Goal: Task Accomplishment & Management: Use online tool/utility

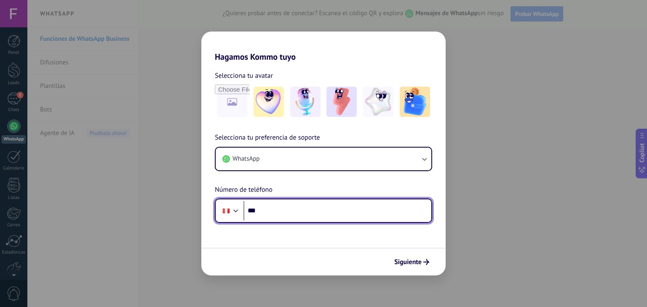
click at [277, 212] on input "***" at bounding box center [337, 210] width 188 height 19
paste input "**********"
type input "**********"
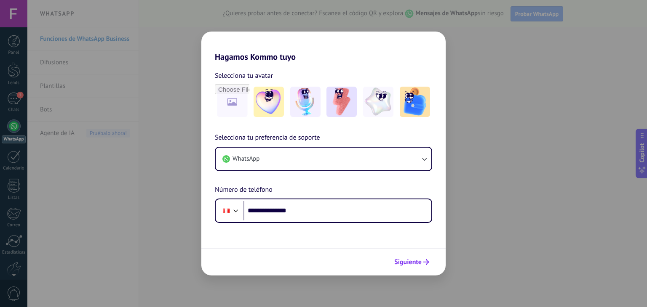
click at [417, 259] on span "Siguiente" at bounding box center [407, 262] width 27 height 6
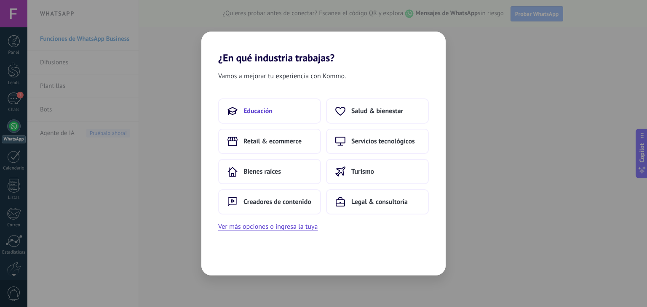
click at [280, 112] on button "Educación" at bounding box center [269, 111] width 103 height 25
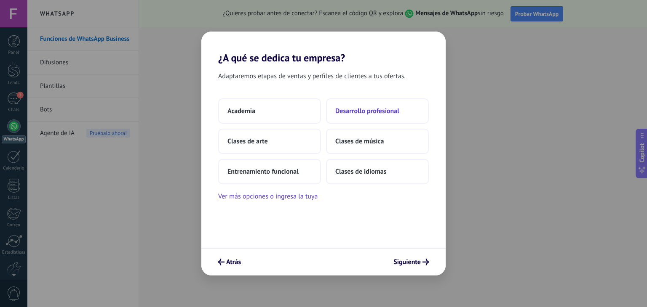
click at [350, 110] on span "Desarrollo profesional" at bounding box center [367, 111] width 64 height 8
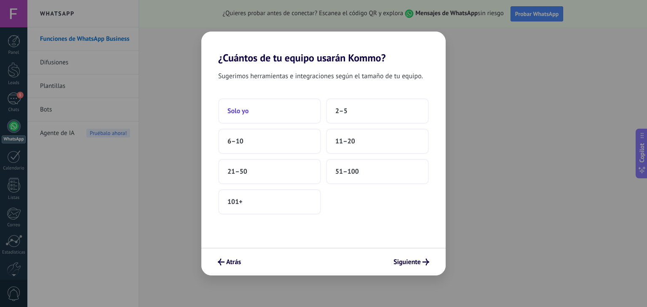
click at [293, 114] on button "Solo yo" at bounding box center [269, 111] width 103 height 25
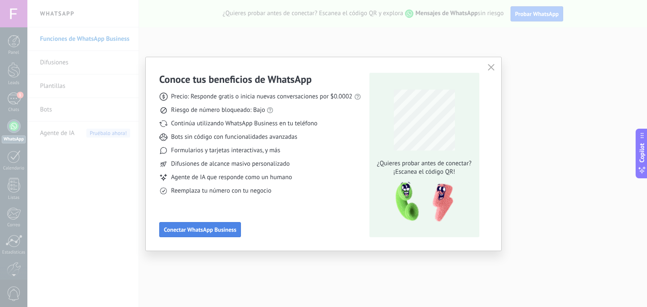
click at [179, 229] on span "Conectar WhatsApp Business" at bounding box center [200, 230] width 72 height 6
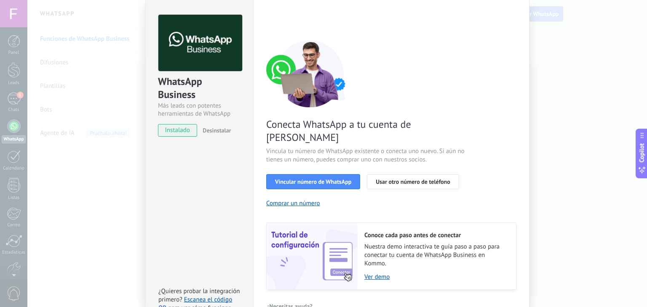
scroll to position [36, 0]
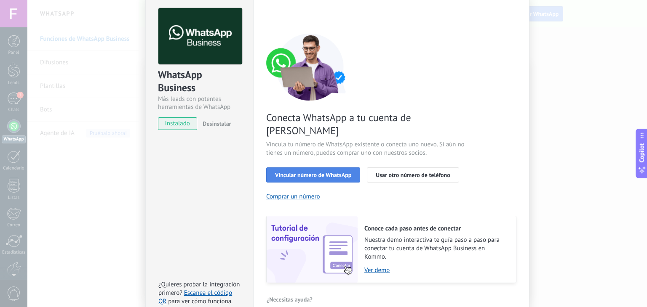
click at [327, 172] on span "Vincular número de WhatsApp" at bounding box center [313, 175] width 76 height 6
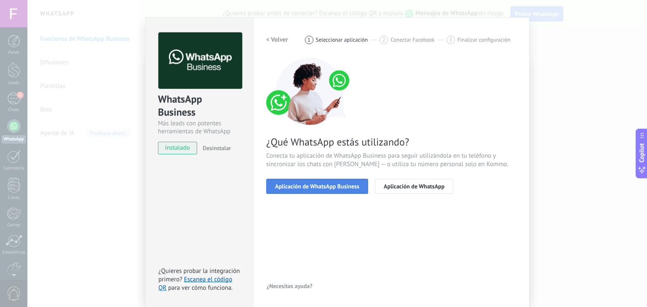
click at [339, 188] on span "Aplicación de WhatsApp Business" at bounding box center [317, 187] width 84 height 6
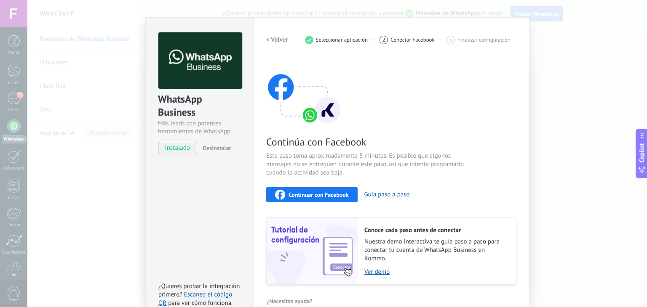
scroll to position [27, 0]
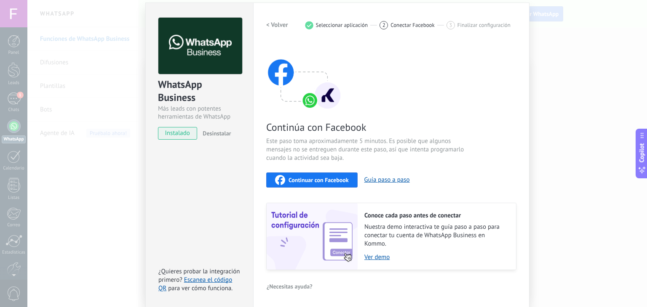
click at [347, 178] on button "Continuar con Facebook" at bounding box center [311, 180] width 91 height 15
click at [388, 178] on button "Guía paso a paso" at bounding box center [386, 180] width 45 height 8
drag, startPoint x: 191, startPoint y: 171, endPoint x: 190, endPoint y: 160, distance: 11.0
click at [190, 171] on div "WhatsApp Business Más leads con potentes herramientas de WhatsApp instalado Des…" at bounding box center [199, 156] width 108 height 306
click at [457, 102] on div "Continúa con Facebook Este paso toma aproximadamente 5 minutos. Es posible que …" at bounding box center [391, 156] width 250 height 227
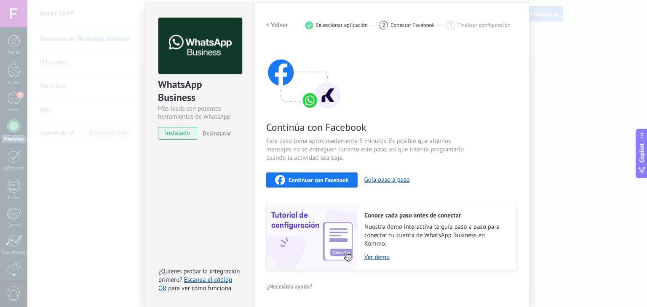
click at [274, 25] on h2 "< Volver" at bounding box center [277, 25] width 22 height 8
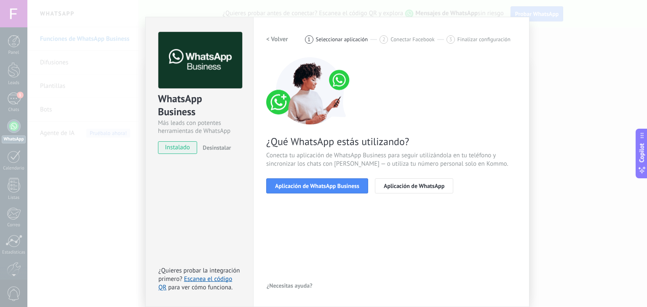
scroll to position [12, 0]
click at [396, 186] on span "Aplicación de WhatsApp" at bounding box center [414, 187] width 61 height 6
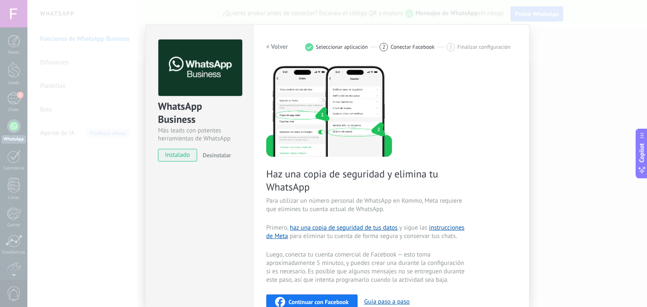
scroll to position [0, 0]
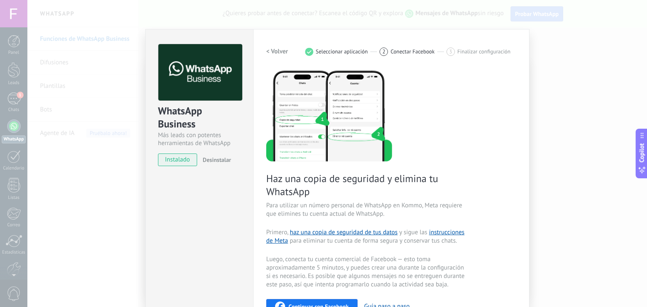
click at [215, 159] on span "Desinstalar" at bounding box center [217, 160] width 28 height 8
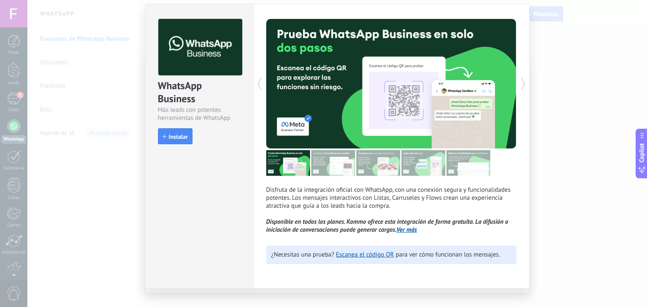
scroll to position [37, 0]
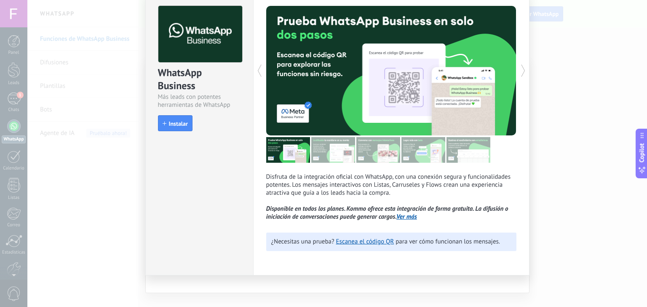
click at [179, 147] on div "WhatsApp Business Más leads con potentes herramientas de WhatsApp install Insta…" at bounding box center [199, 133] width 108 height 285
click at [107, 119] on div "WhatsApp Business Más leads con potentes herramientas de WhatsApp install Insta…" at bounding box center [337, 153] width 620 height 307
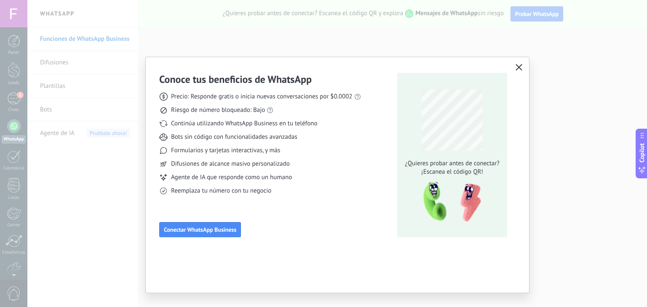
click at [522, 66] on button "button" at bounding box center [518, 68] width 11 height 12
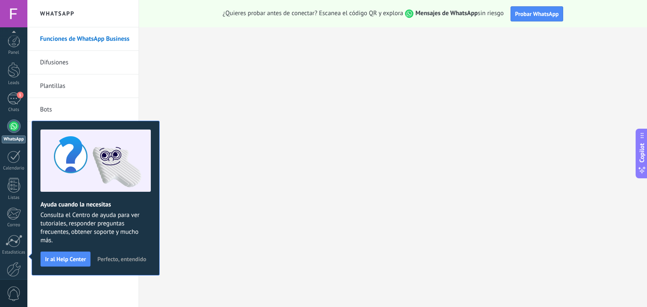
scroll to position [43, 0]
click at [15, 151] on link "Listas" at bounding box center [13, 147] width 27 height 23
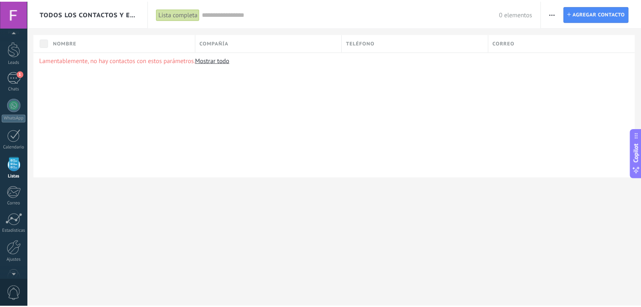
scroll to position [43, 0]
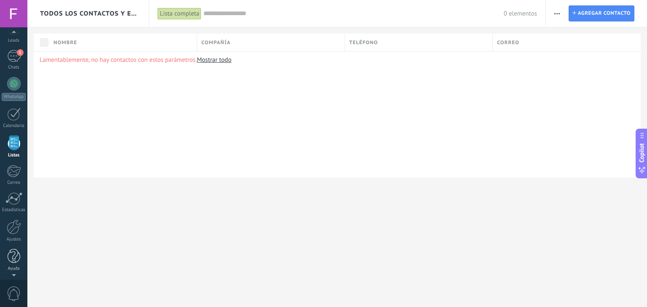
click at [9, 267] on div "Ayuda" at bounding box center [14, 269] width 24 height 5
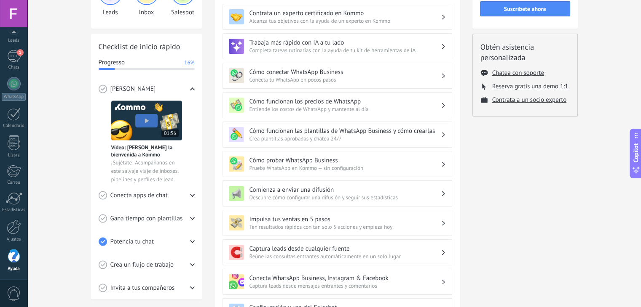
scroll to position [84, 0]
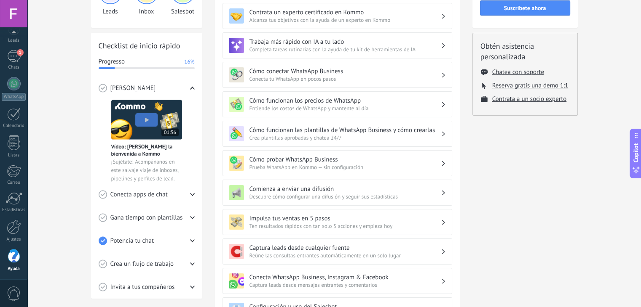
click at [297, 105] on span "Entiende los costos de WhatsApp y mantente al día" at bounding box center [344, 108] width 191 height 7
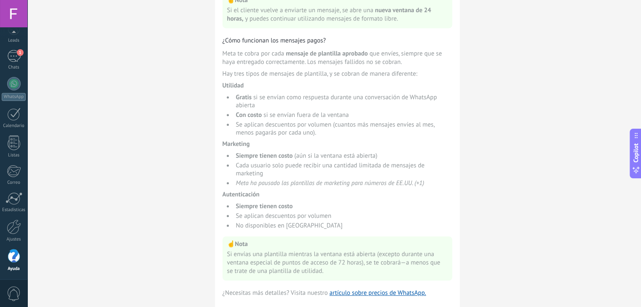
scroll to position [534, 0]
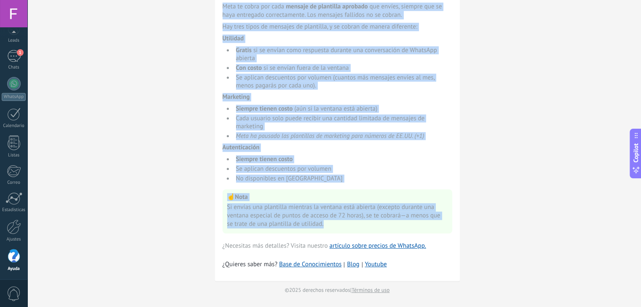
drag, startPoint x: 225, startPoint y: 46, endPoint x: 369, endPoint y: 225, distance: 229.1
copy div "lor ipsumdolo sit ametcon ad ElitsEdd Ei tempori ut lab etdolore ma AliquAen ad…"
click at [375, 249] on link "artículo sobre precios de WhatsApp." at bounding box center [377, 246] width 96 height 8
